Goal: Find specific page/section: Find specific page/section

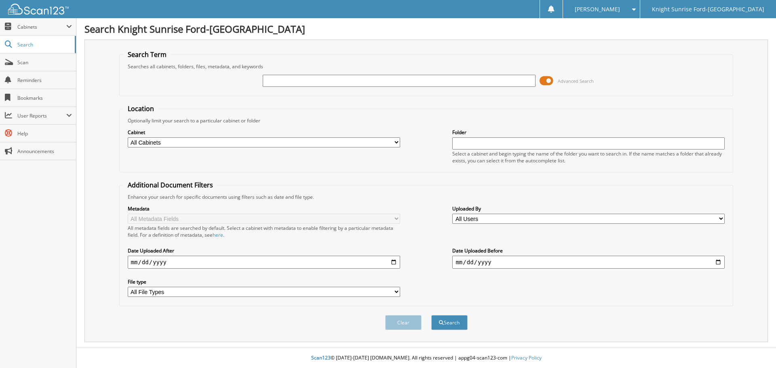
click at [366, 84] on input "text" at bounding box center [399, 81] width 272 height 12
paste input "[US_VEHICLE_IDENTIFICATION_NUMBER]"
type input "[US_VEHICLE_IDENTIFICATION_NUMBER]"
click at [457, 321] on button "Search" at bounding box center [449, 322] width 36 height 15
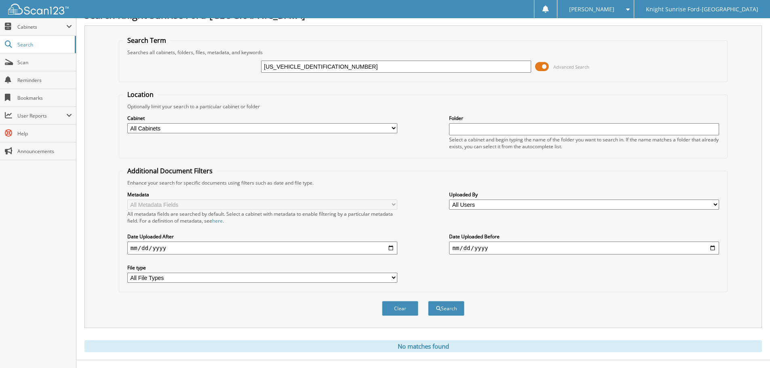
scroll to position [27, 0]
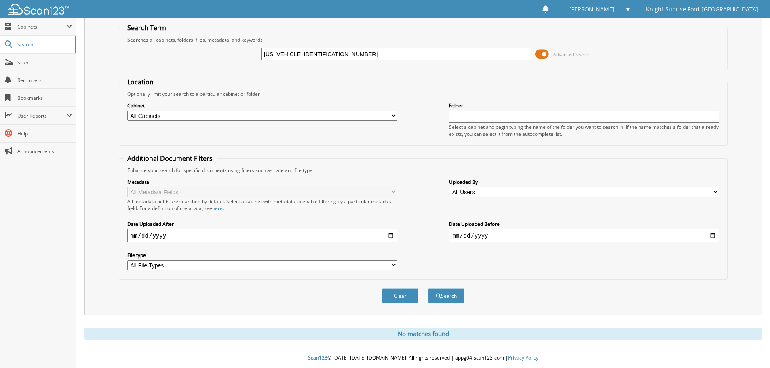
drag, startPoint x: 0, startPoint y: 0, endPoint x: 103, endPoint y: 237, distance: 258.4
click at [427, 48] on input "1FMDE7BH0SLB25575" at bounding box center [396, 54] width 270 height 12
paste input "680083"
type input "680083"
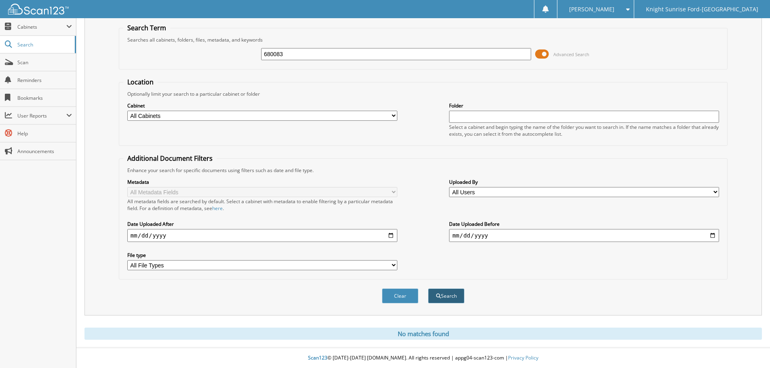
click at [460, 295] on button "Search" at bounding box center [446, 296] width 36 height 15
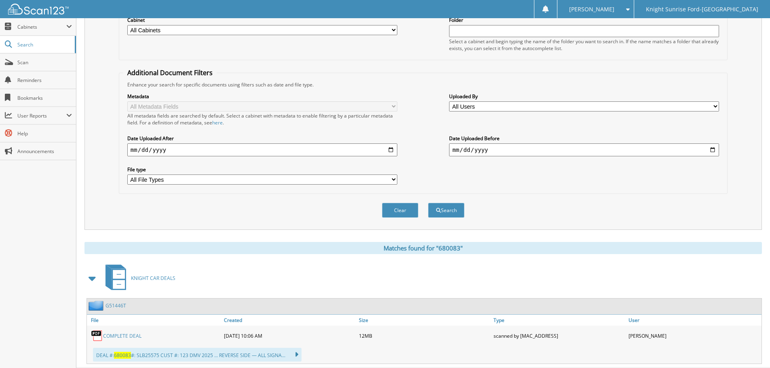
drag, startPoint x: 303, startPoint y: 291, endPoint x: 307, endPoint y: 346, distance: 55.5
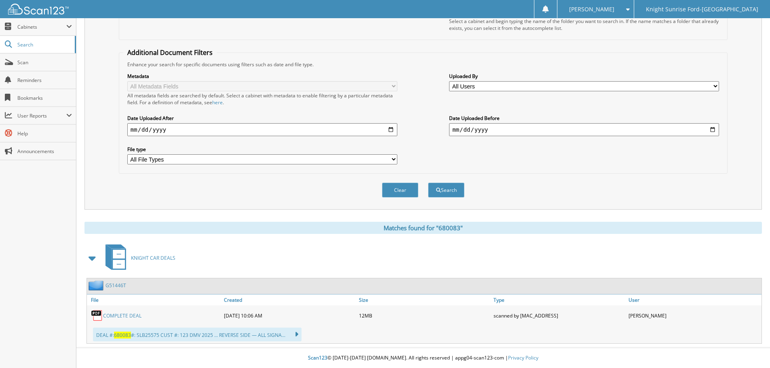
click at [109, 314] on link "COMPLETE DEAL" at bounding box center [122, 315] width 38 height 7
